Goal: Transaction & Acquisition: Purchase product/service

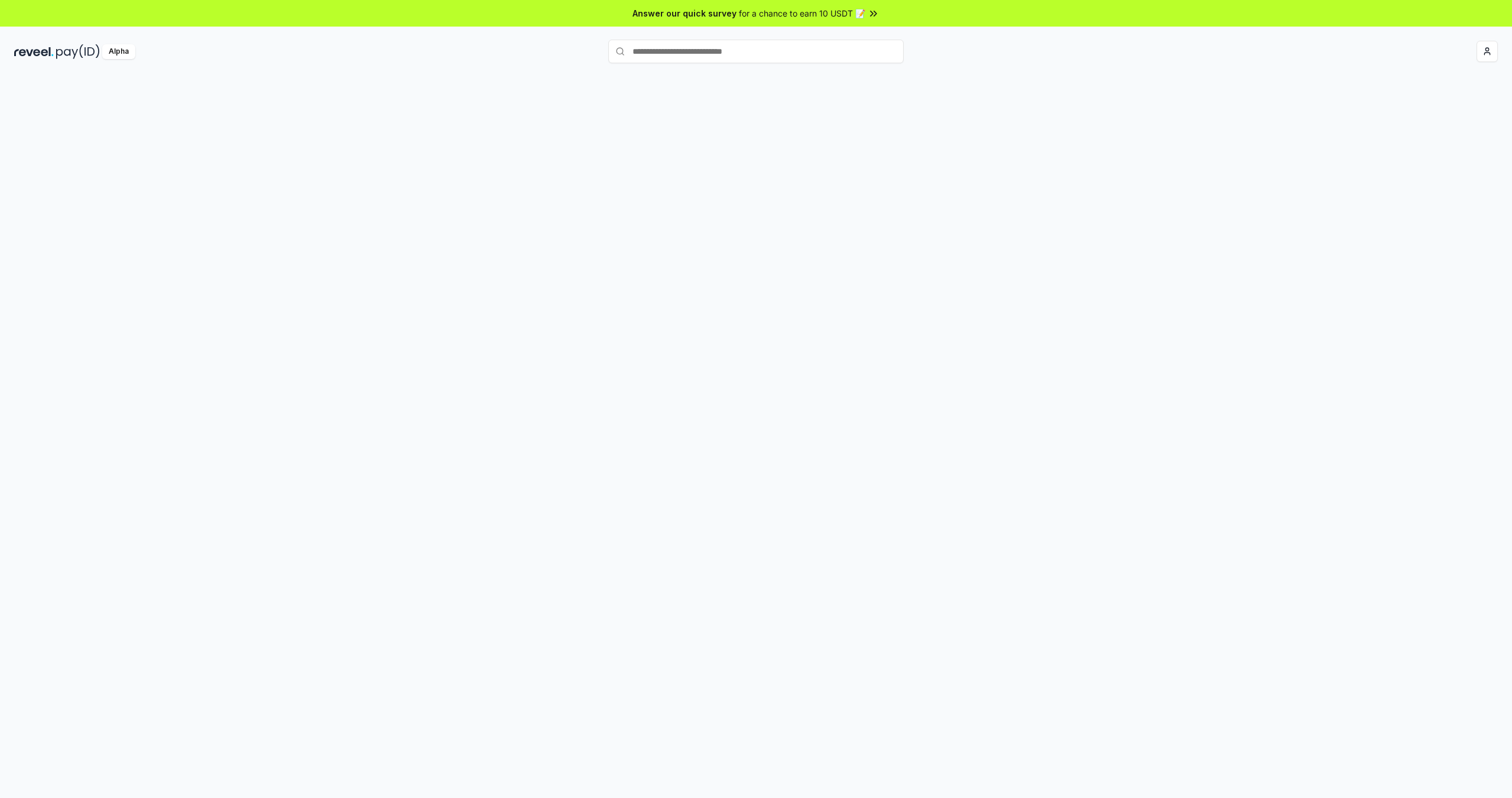
click at [845, 222] on div at bounding box center [756, 449] width 1512 height 765
click at [845, 222] on div "Register your Pay(ID) Get your own unique name to receive any crypto and stable…" at bounding box center [756, 460] width 1484 height 741
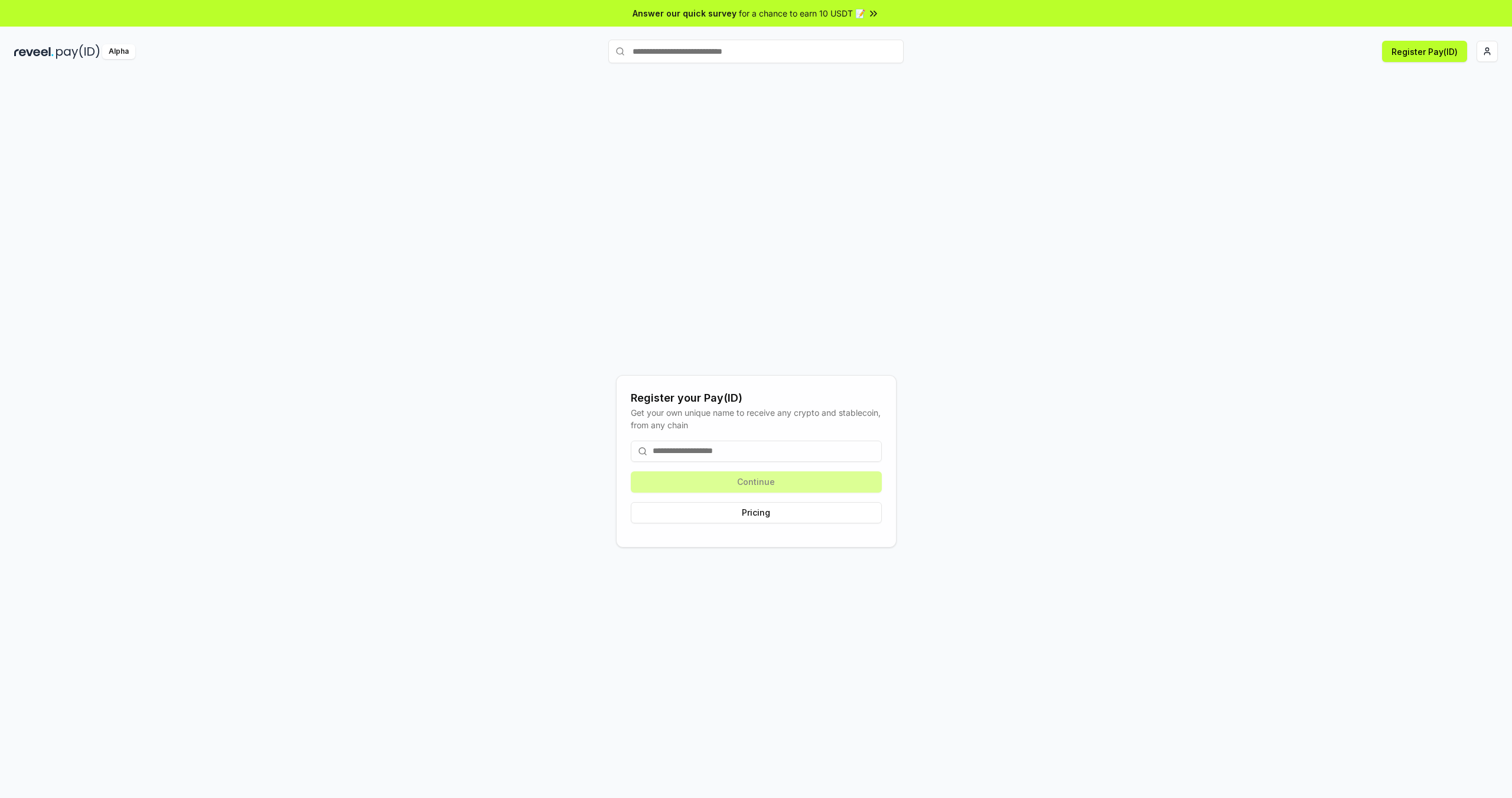
click at [846, 222] on div "Register your Pay(ID) Get your own unique name to receive any crypto and stable…" at bounding box center [756, 460] width 1484 height 741
click at [746, 454] on input at bounding box center [757, 451] width 251 height 21
click at [1491, 52] on html "Answer our quick survey for a chance to earn 10 USDT 📝 Alpha Register Pay(ID) R…" at bounding box center [756, 399] width 1512 height 798
click at [1419, 78] on div "pitunggans@gmail.com" at bounding box center [1431, 82] width 131 height 34
click at [1445, 45] on html "Answer our quick survey for a chance to earn 10 USDT 📝 Alpha Register Pay(ID) R…" at bounding box center [756, 399] width 1512 height 798
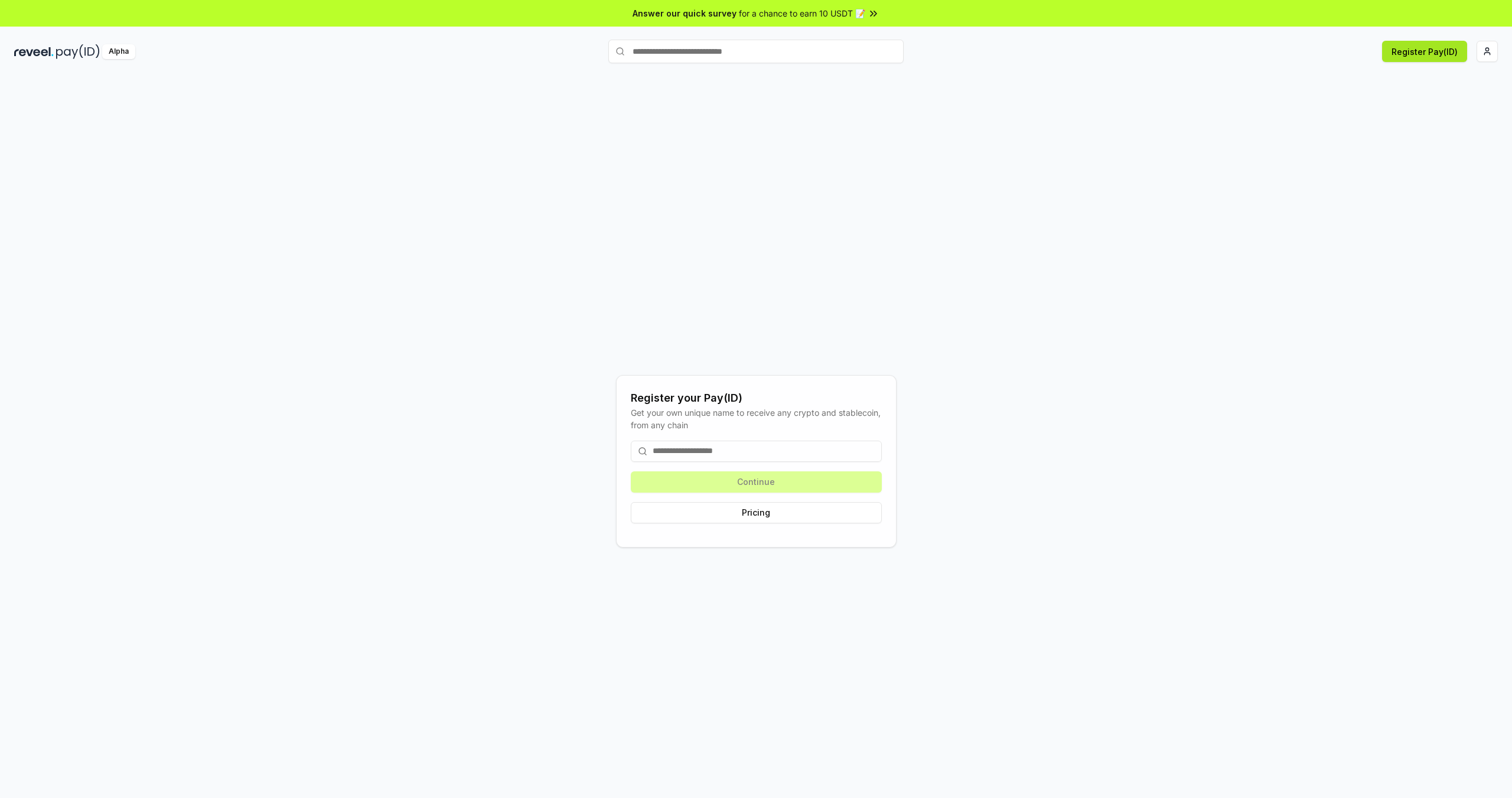
click at [1423, 60] on button "Register Pay(ID)" at bounding box center [1425, 51] width 85 height 21
click at [667, 451] on input at bounding box center [757, 451] width 251 height 21
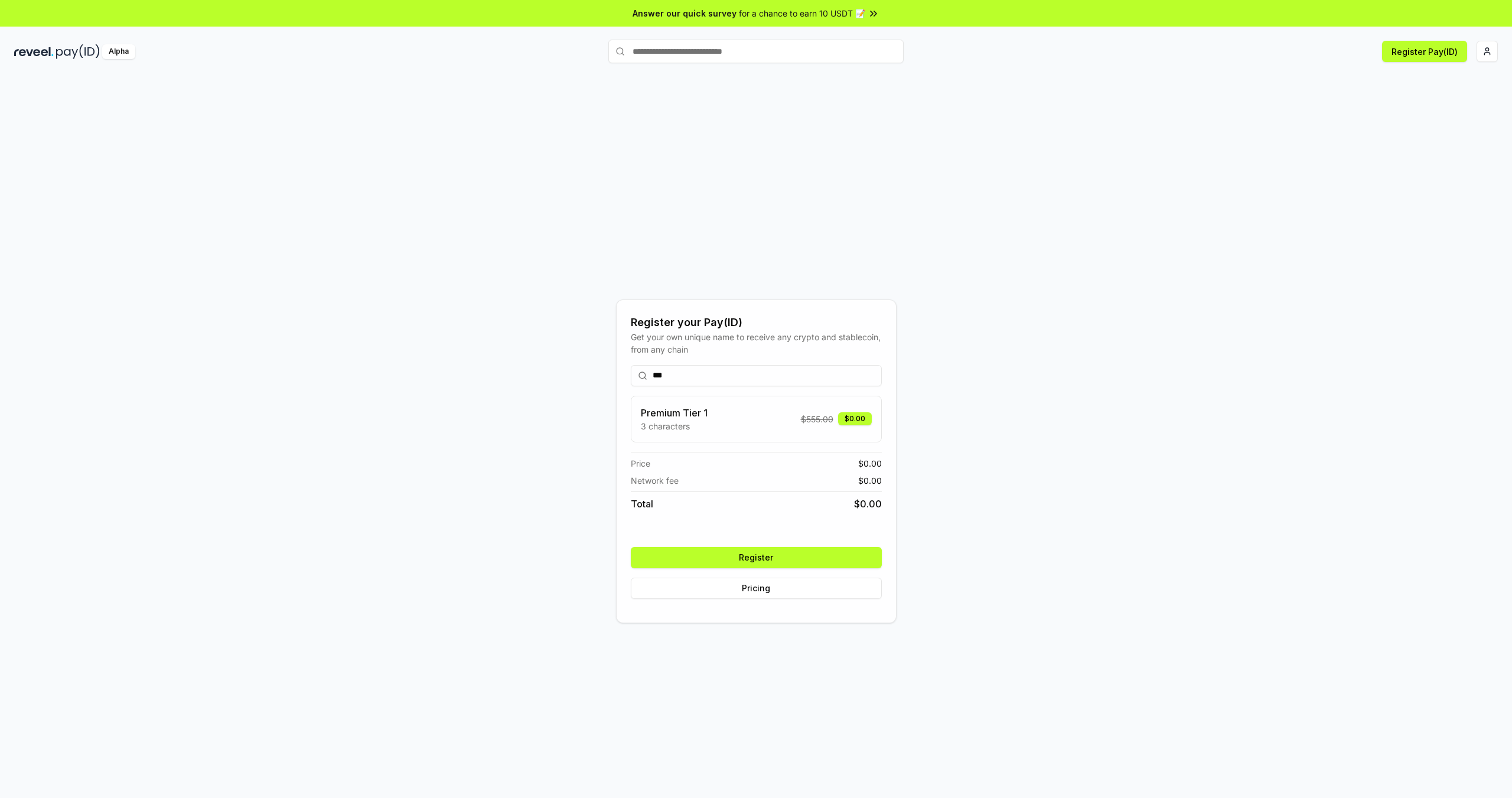
type input "***"
click at [796, 399] on div "Premium Tier 1 3 characters $ 555.00 $0.00" at bounding box center [757, 419] width 251 height 46
click at [804, 555] on button "Register" at bounding box center [757, 557] width 251 height 21
click at [882, 776] on div "Register your Pay(ID) Get your own unique name to receive any crypto and stable…" at bounding box center [756, 460] width 1484 height 741
